Goal: Ask a question: Seek information or help from site administrators or community

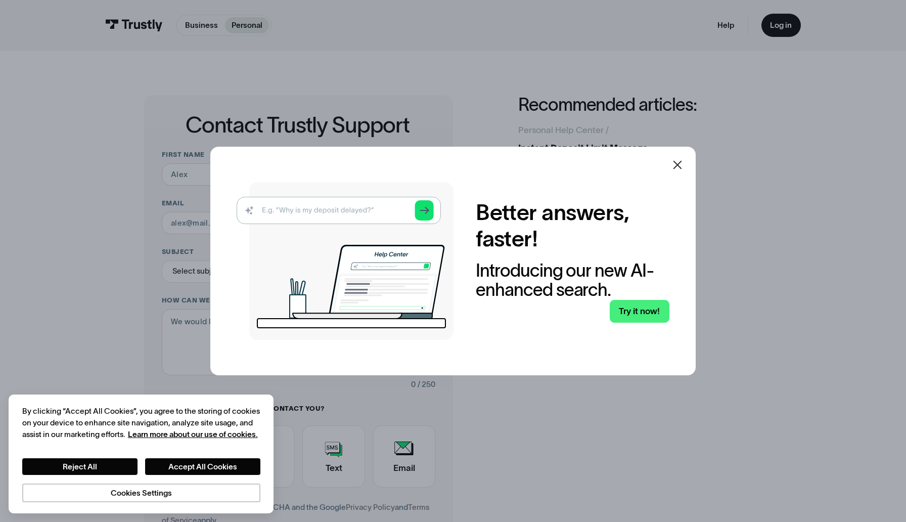
click at [676, 165] on icon at bounding box center [677, 165] width 12 height 12
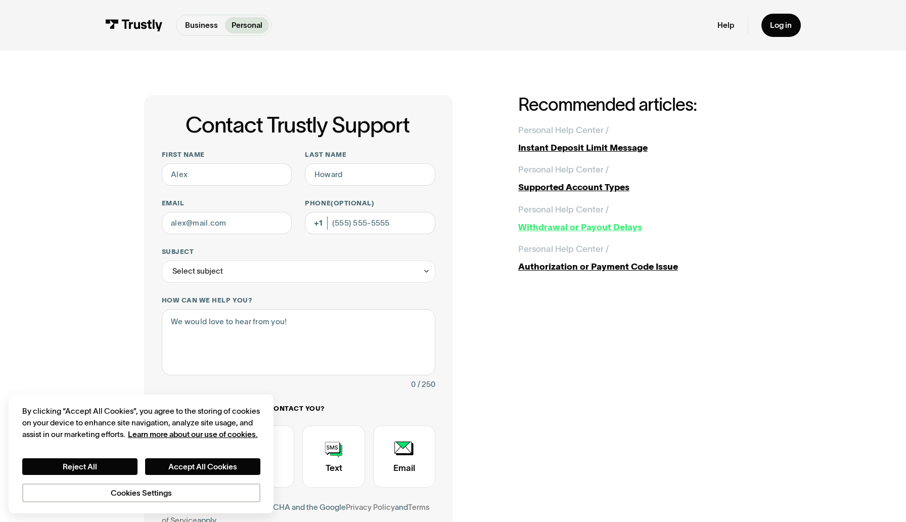
click at [566, 230] on div "Withdrawal or Payout Delays" at bounding box center [640, 226] width 244 height 13
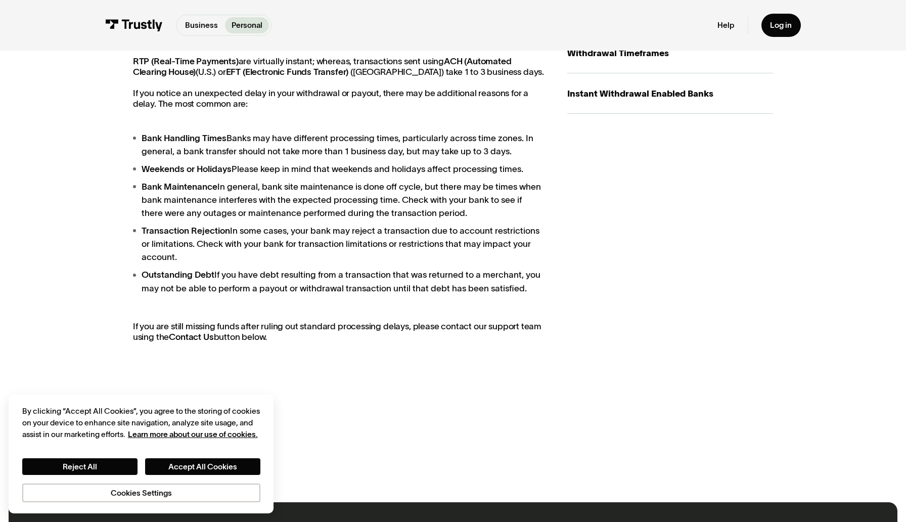
scroll to position [265, 0]
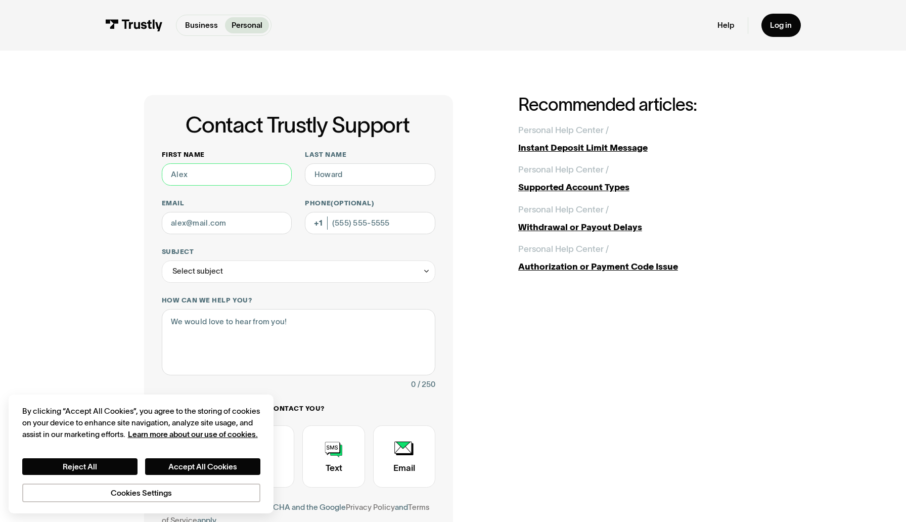
click at [248, 185] on input "First name" at bounding box center [227, 174] width 130 height 22
click at [248, 181] on input "First name" at bounding box center [227, 174] width 130 height 22
type input "Aaron"
type input "Yu"
type input "[EMAIL_ADDRESS][DOMAIN_NAME]"
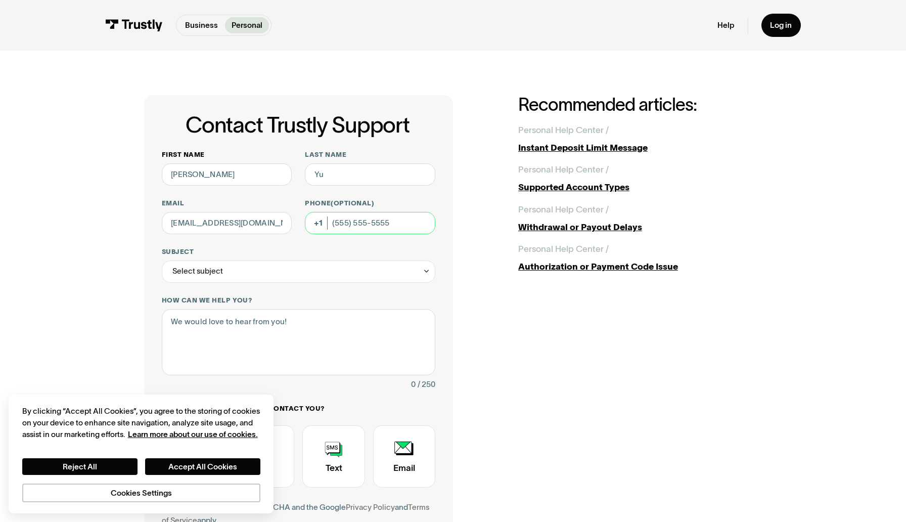
type input "[PHONE_NUMBER]"
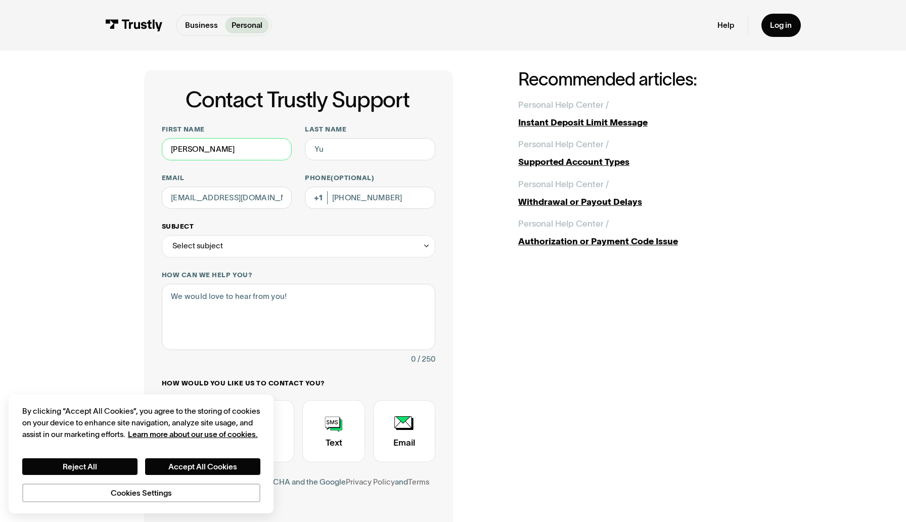
scroll to position [26, 0]
click at [297, 244] on div "Select subject" at bounding box center [299, 246] width 274 height 22
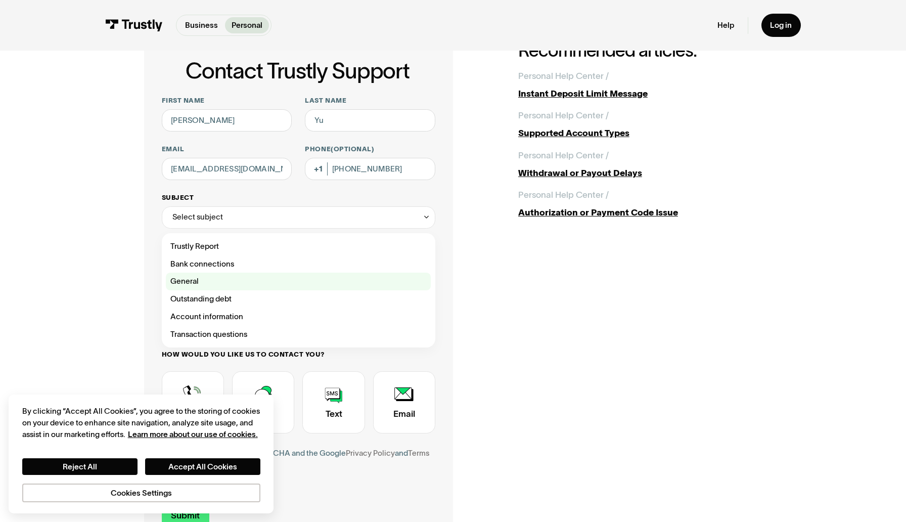
scroll to position [59, 0]
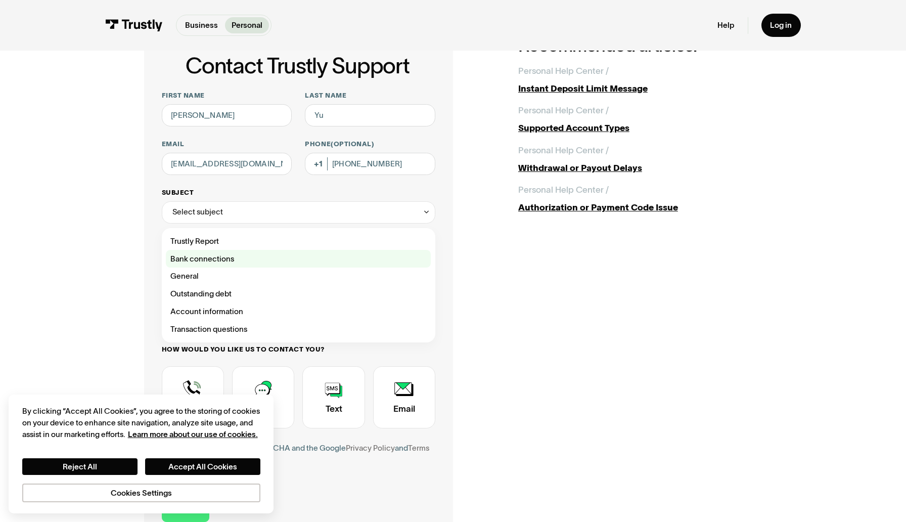
click at [303, 263] on div "Contact Trustly Support" at bounding box center [298, 259] width 265 height 18
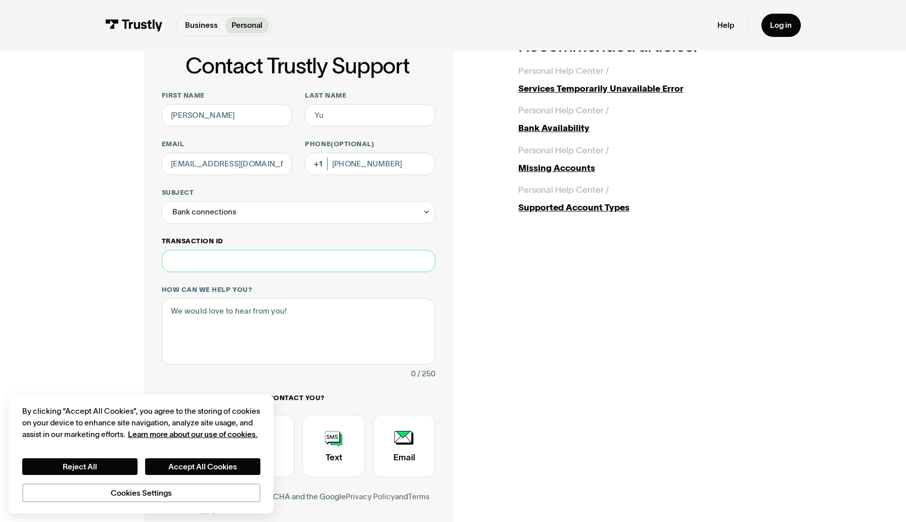
click at [304, 271] on input "Transaction ID" at bounding box center [299, 261] width 274 height 22
click at [319, 228] on div "**********" at bounding box center [299, 310] width 274 height 439
click at [322, 218] on div "Bank connections" at bounding box center [299, 212] width 274 height 22
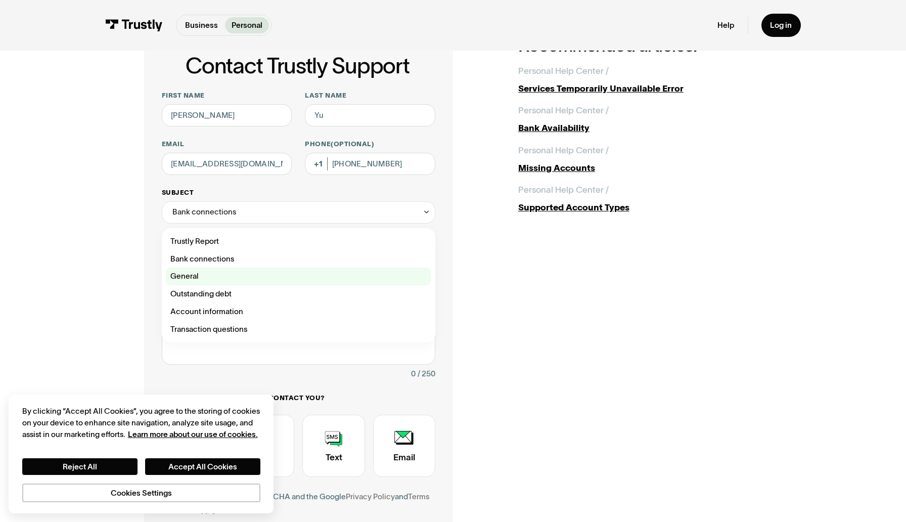
click at [309, 278] on div "Contact Trustly Support" at bounding box center [298, 276] width 265 height 18
type input "*******"
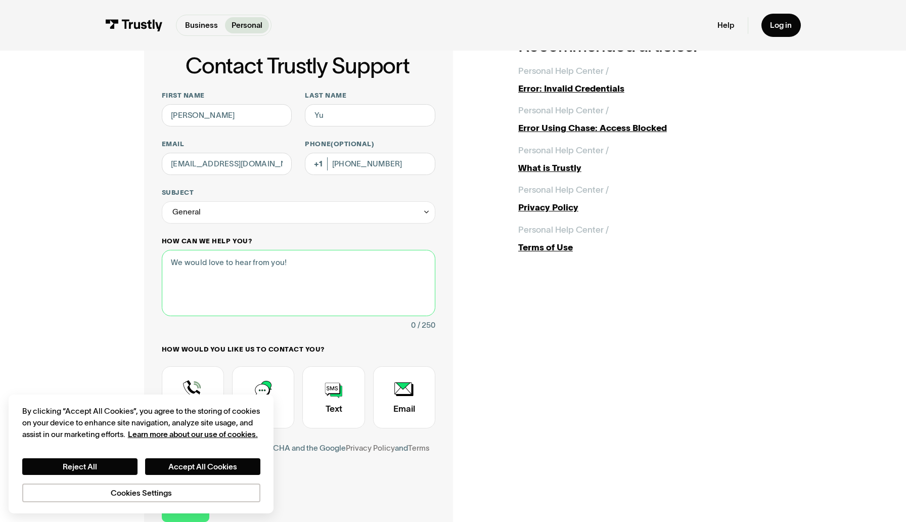
click at [309, 270] on textarea "How can we help you?" at bounding box center [299, 283] width 274 height 66
type textarea "I am trying to deposit on prophetx via banking with trustly but my"
click at [541, 122] on div "Error Using Chase: Access Blocked" at bounding box center [640, 127] width 244 height 13
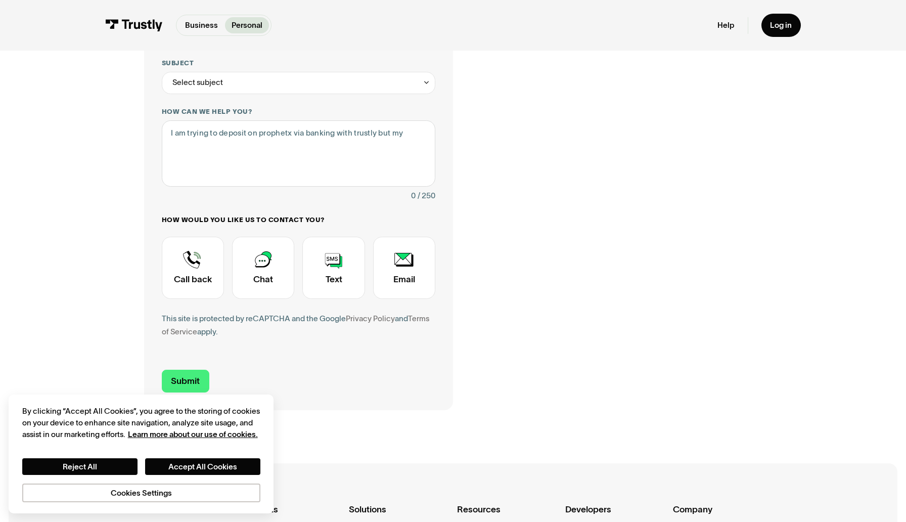
scroll to position [278, 0]
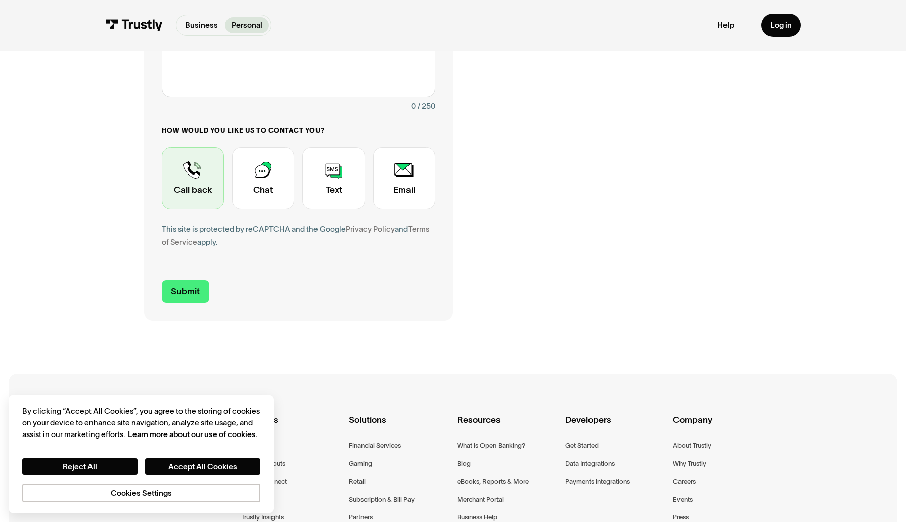
click at [197, 187] on div "Contact Trustly Support" at bounding box center [193, 178] width 62 height 62
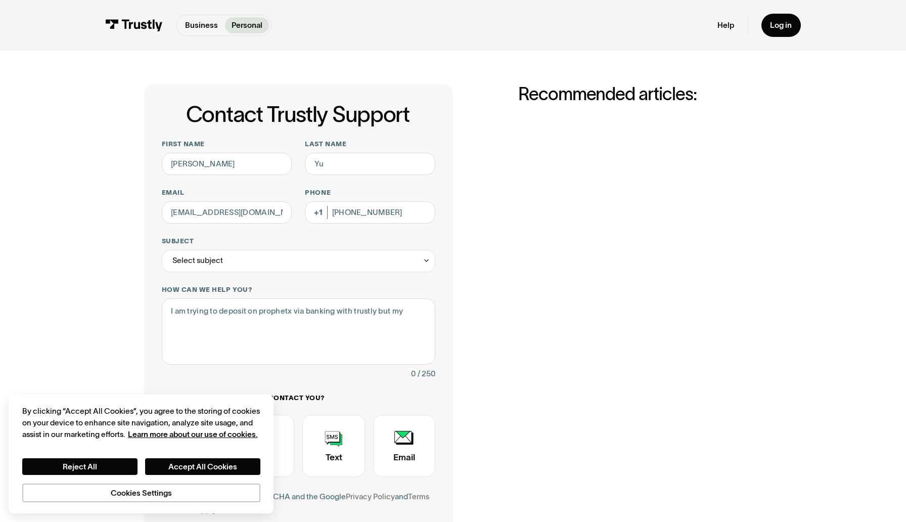
scroll to position [0, 0]
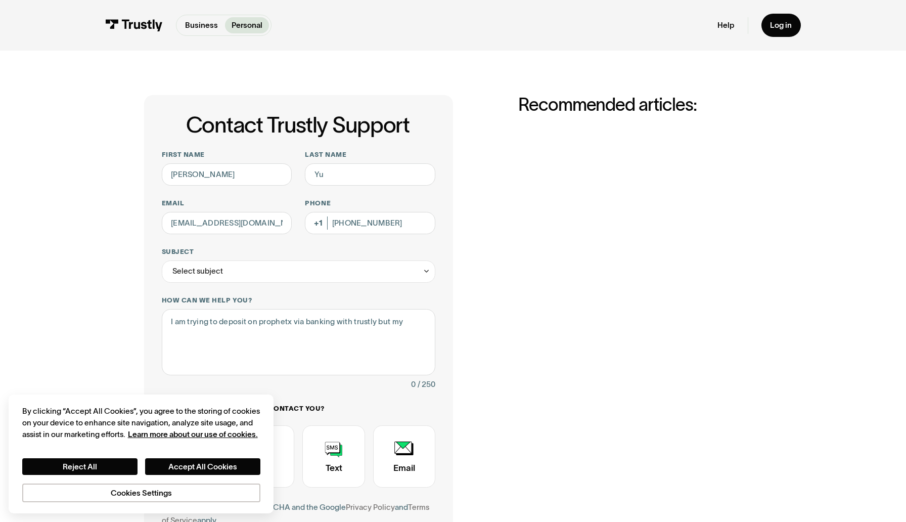
click at [104, 235] on div "Contact Trustly Support First name [PERSON_NAME] Last name [PERSON_NAME] [EMAIL…" at bounding box center [453, 347] width 862 height 592
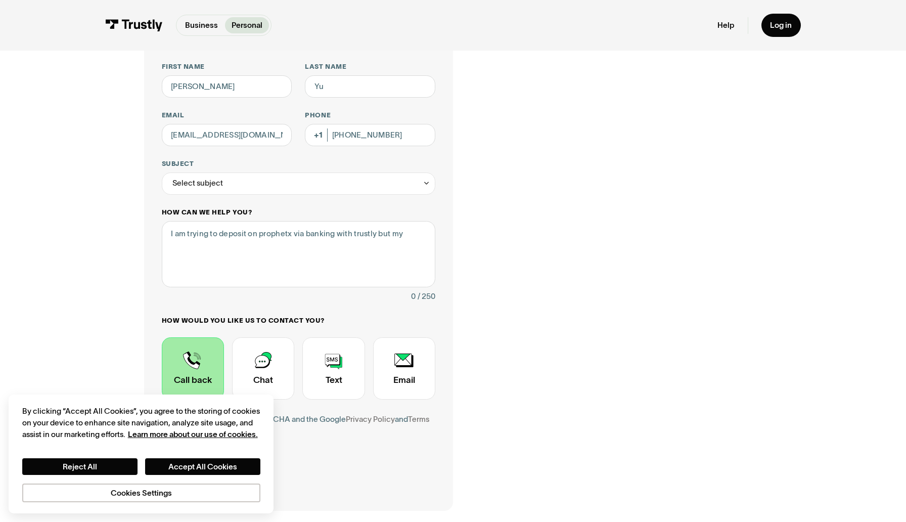
scroll to position [153, 0]
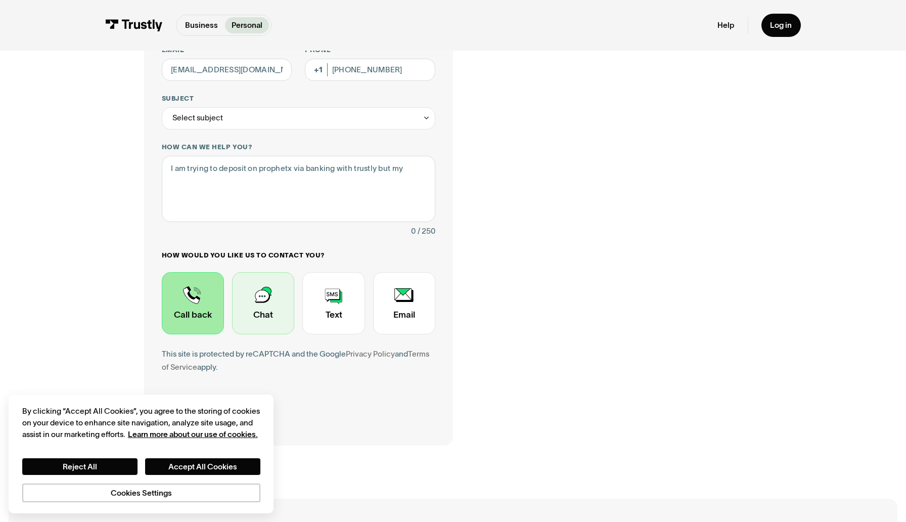
click at [291, 296] on div "Contact Trustly Support" at bounding box center [263, 303] width 62 height 62
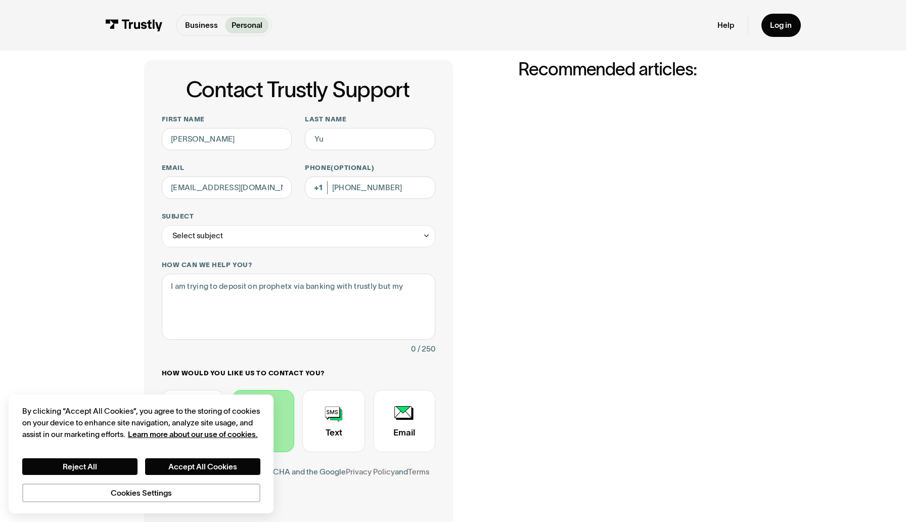
scroll to position [33, 0]
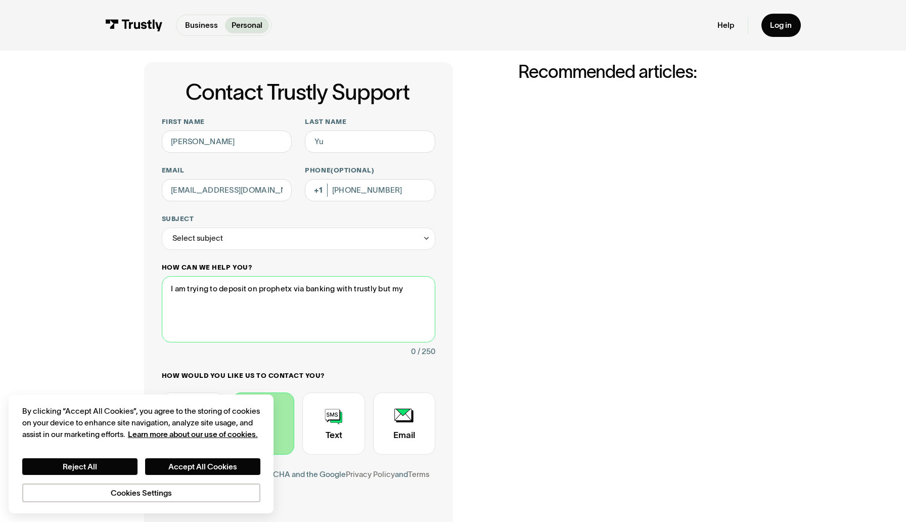
click at [339, 293] on textarea "I am trying to deposit on prophetx via banking with trustly but my" at bounding box center [299, 309] width 274 height 66
drag, startPoint x: 405, startPoint y: 291, endPoint x: 337, endPoint y: 292, distance: 67.8
click at [337, 292] on textarea "I am trying to deposit on prophetx via banking with trustly but my" at bounding box center [299, 309] width 274 height 66
click at [450, 401] on div "Contact Trustly Support First name [PERSON_NAME] Last name [PERSON_NAME] [EMAIL…" at bounding box center [298, 314] width 309 height 504
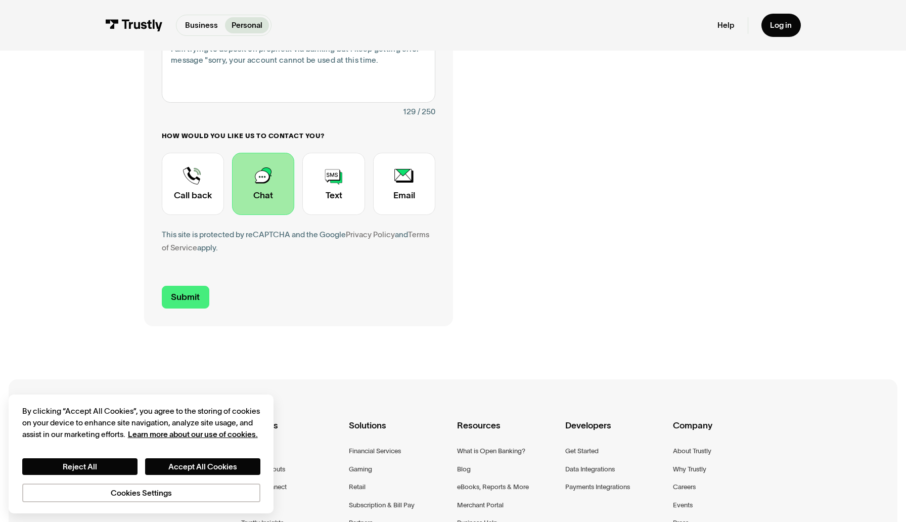
scroll to position [0, 0]
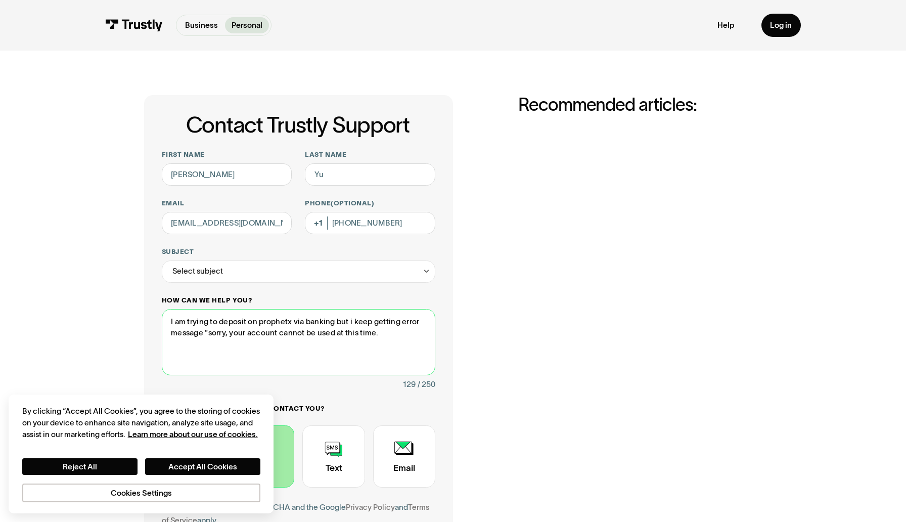
click at [402, 350] on textarea "I am trying to deposit on prophetx via banking but i keep getting error message…" at bounding box center [299, 342] width 274 height 66
type textarea "I am trying to deposit on prophetx via banking but i keep getting error message…"
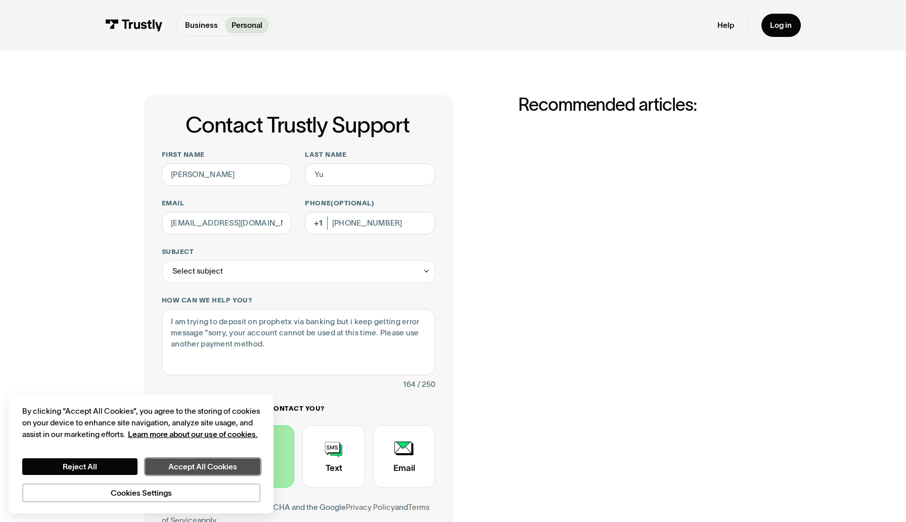
click at [199, 470] on button "Accept All Cookies" at bounding box center [202, 466] width 115 height 17
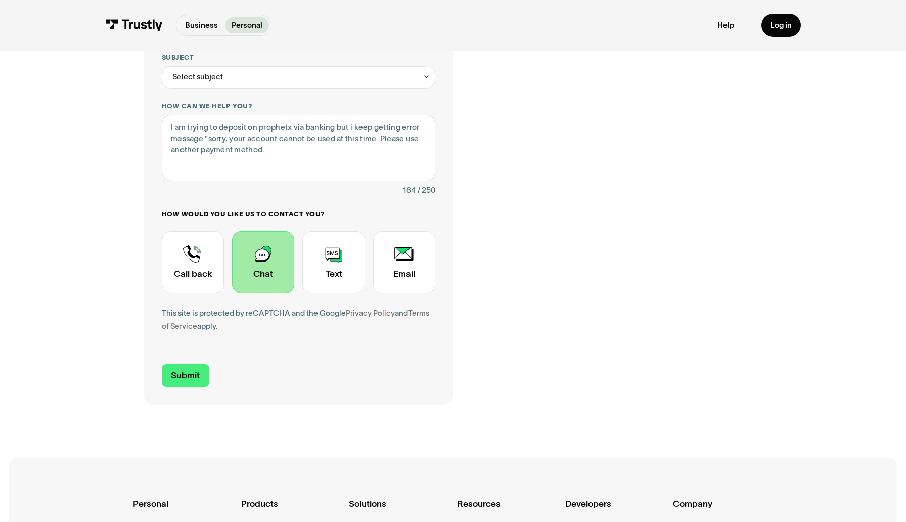
scroll to position [197, 0]
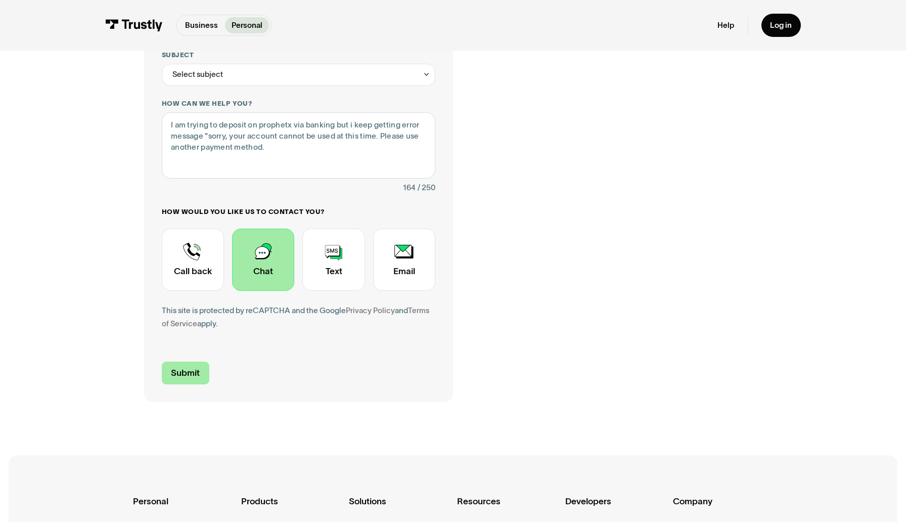
click at [187, 378] on input "Submit" at bounding box center [186, 373] width 48 height 23
type input "[PHONE_NUMBER]"
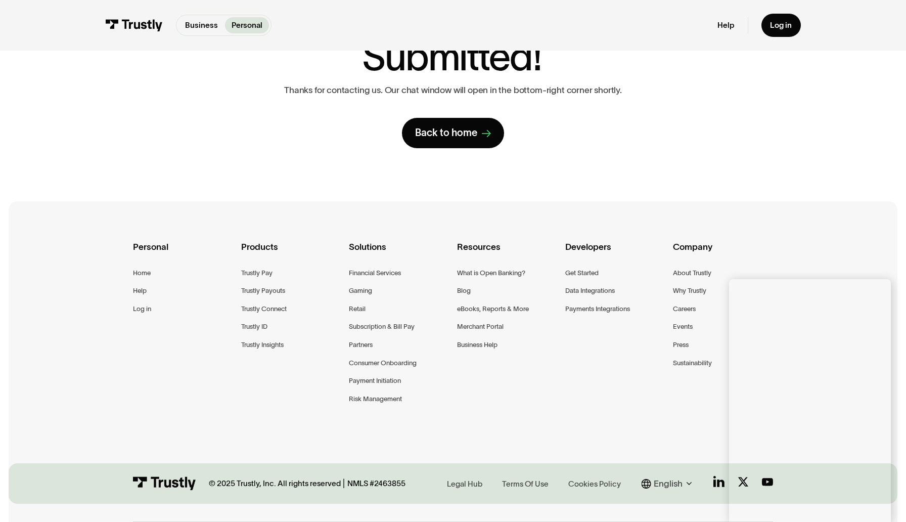
scroll to position [0, 0]
